Goal: Transaction & Acquisition: Download file/media

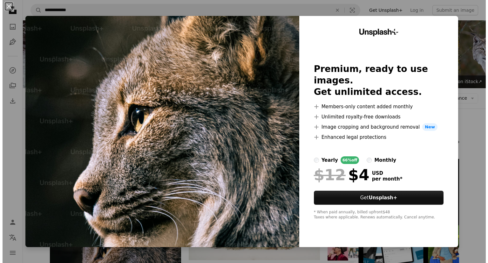
scroll to position [178, 0]
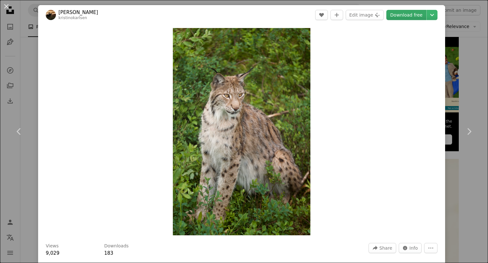
click at [393, 17] on link "Download free" at bounding box center [407, 15] width 40 height 10
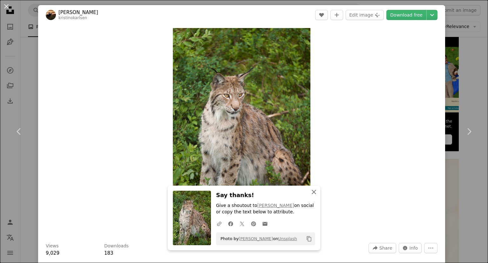
click at [314, 194] on icon "An X shape" at bounding box center [314, 192] width 8 height 8
